Goal: Check status: Check status

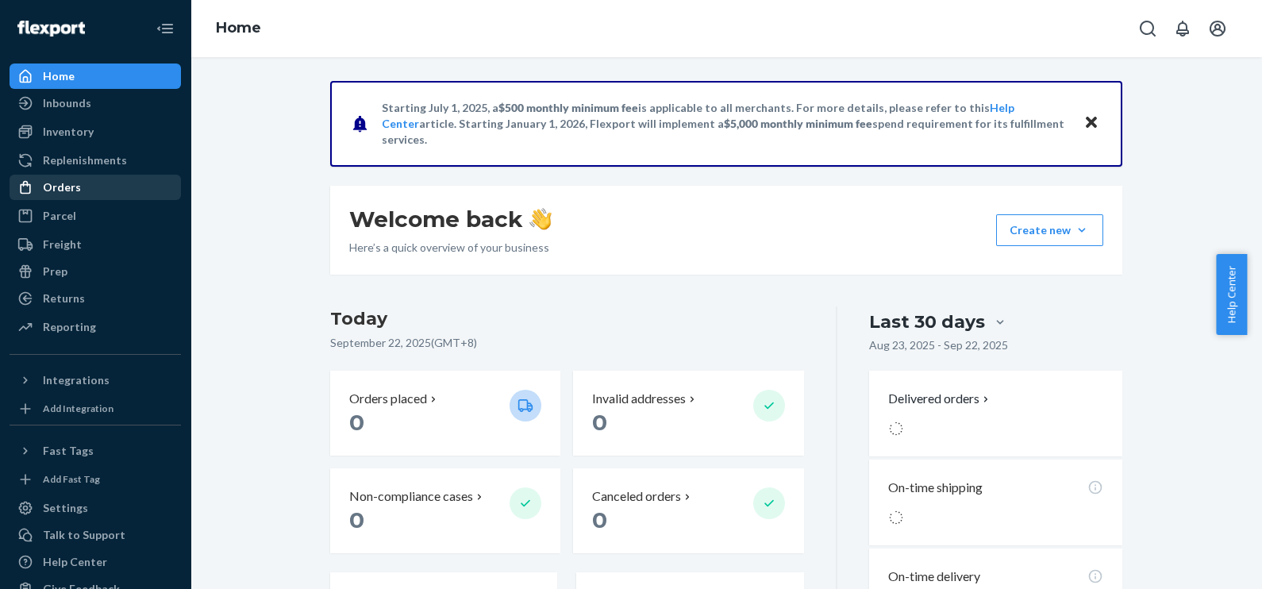
click at [107, 187] on div "Orders" at bounding box center [95, 187] width 168 height 22
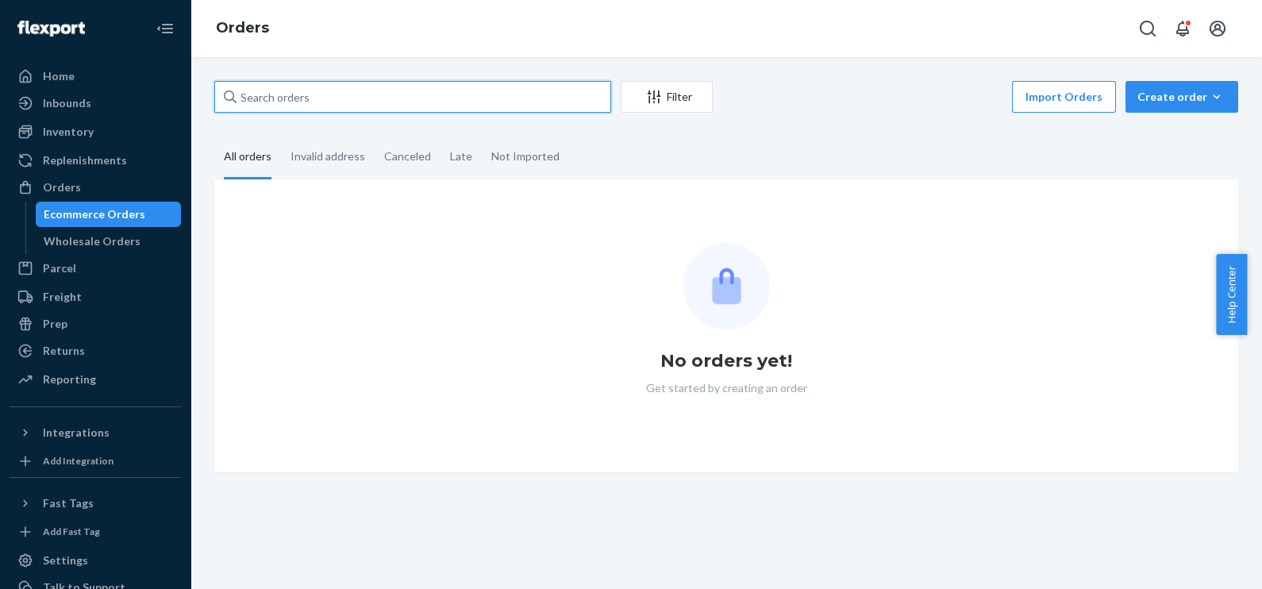
click at [351, 94] on input "text" at bounding box center [412, 97] width 397 height 32
paste input "[PERSON_NAME]"
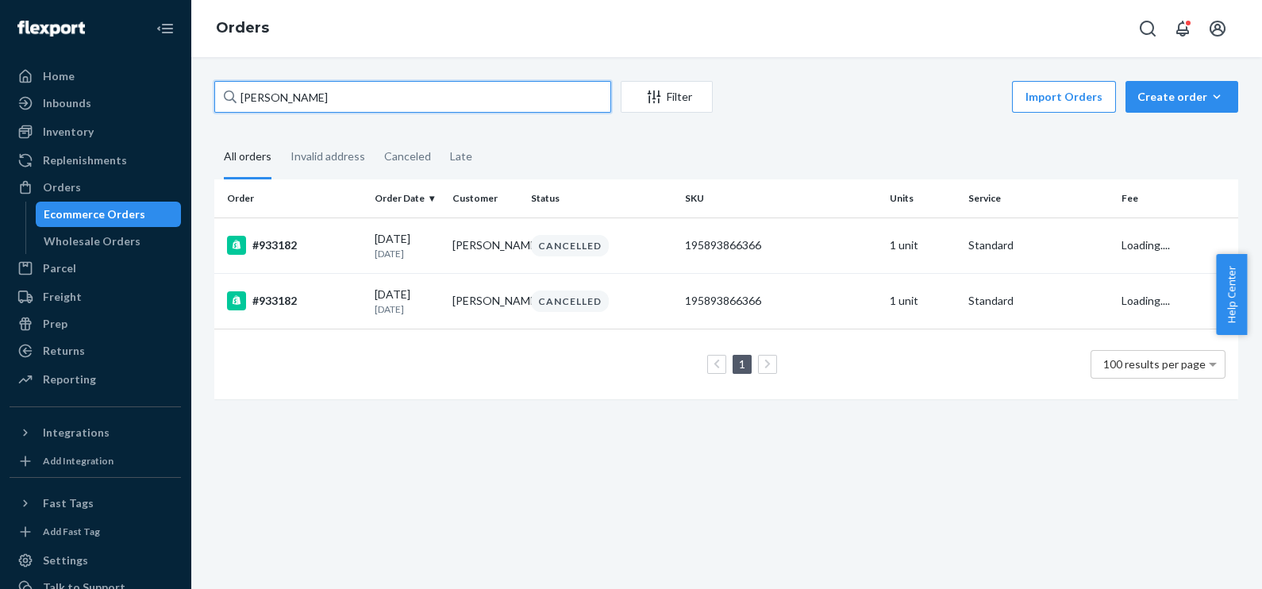
type input "[PERSON_NAME]"
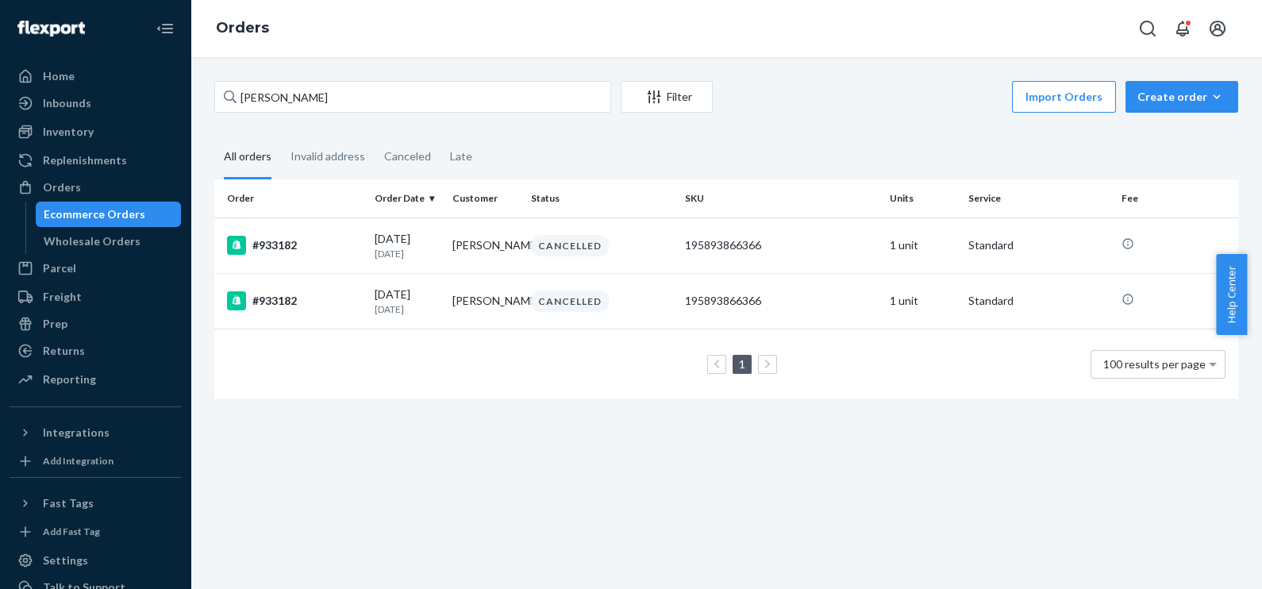
click at [257, 479] on div "[PERSON_NAME] Filter Import Orders Create order Ecommerce order Removal order A…" at bounding box center [727, 323] width 1072 height 532
